Goal: Task Accomplishment & Management: Manage account settings

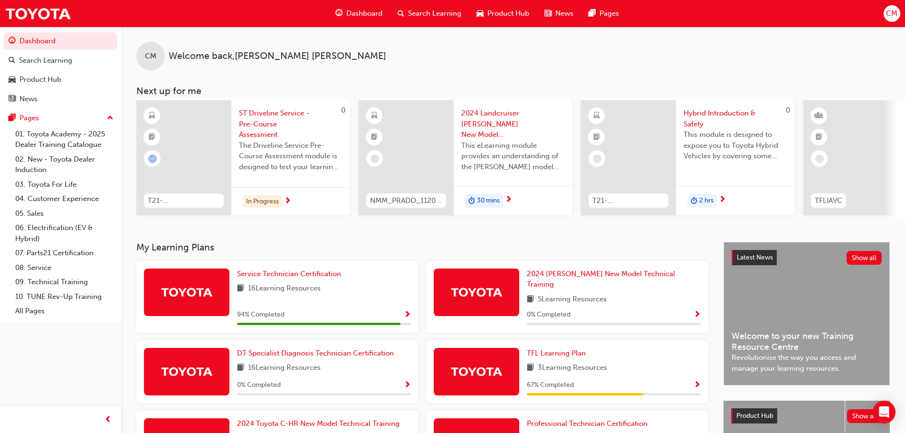
click at [890, 14] on span "CM" at bounding box center [891, 13] width 11 height 11
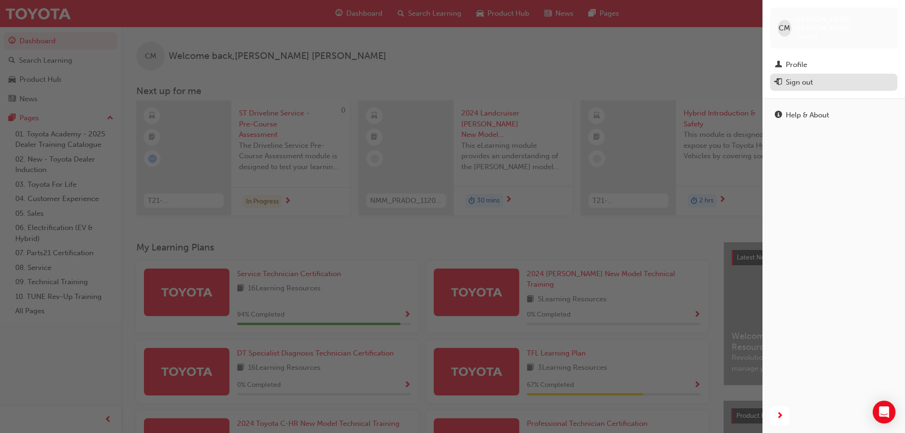
click at [806, 77] on div "Sign out" at bounding box center [799, 82] width 27 height 11
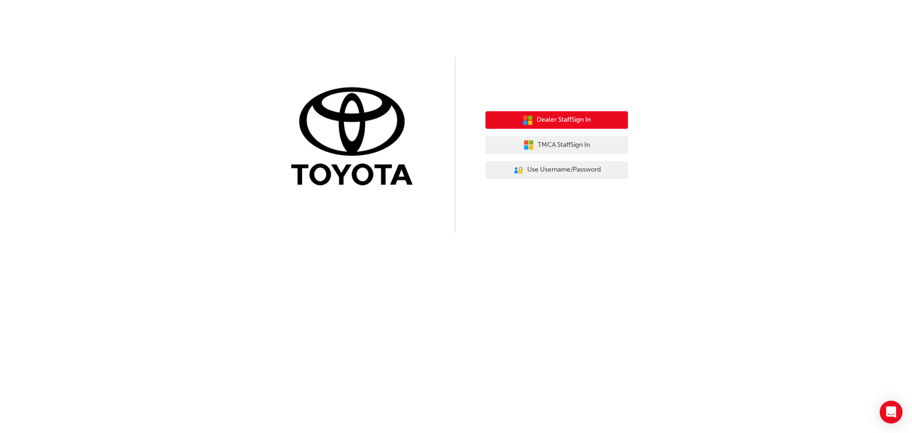
click at [572, 116] on span "Dealer Staff Sign In" at bounding box center [564, 120] width 54 height 11
